Goal: Information Seeking & Learning: Check status

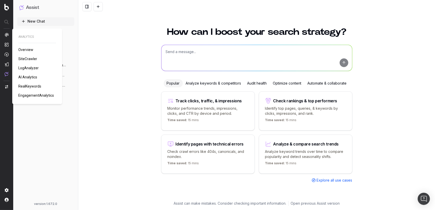
click at [25, 79] on span "AI Analytics" at bounding box center [27, 77] width 19 height 4
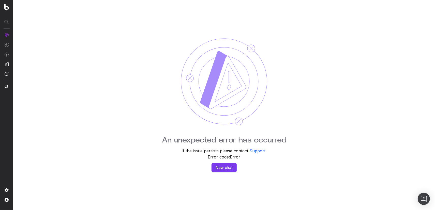
click at [226, 169] on button "New chat" at bounding box center [223, 167] width 25 height 9
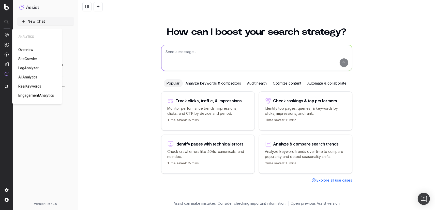
click at [25, 77] on span "AI Analytics" at bounding box center [27, 77] width 19 height 4
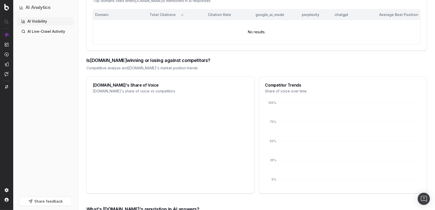
scroll to position [447, 0]
